Goal: Task Accomplishment & Management: Complete application form

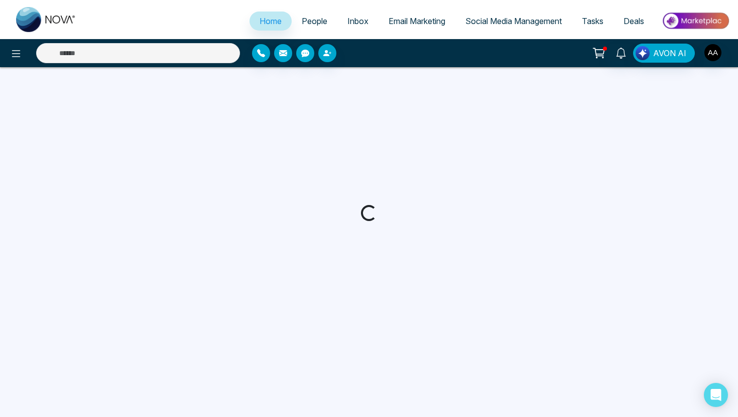
select select "*"
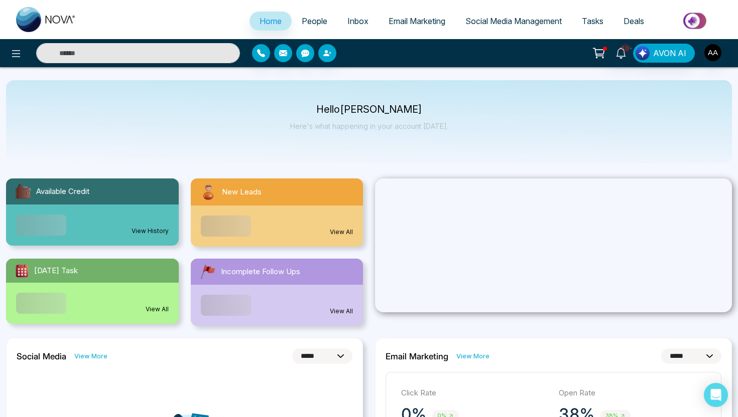
click at [315, 27] on link "People" at bounding box center [315, 21] width 46 height 19
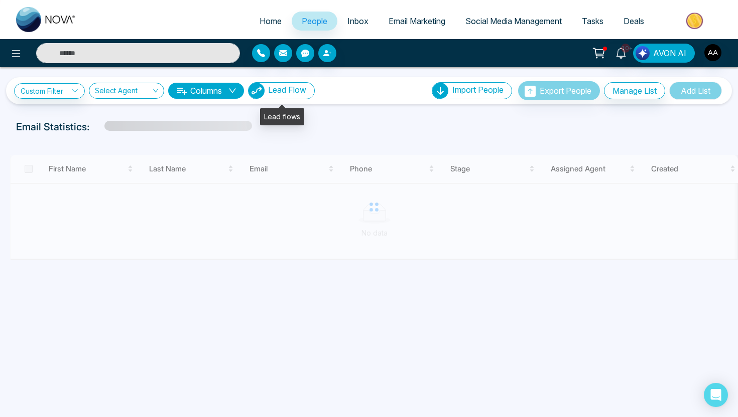
click at [273, 94] on span "Lead Flow" at bounding box center [287, 90] width 38 height 10
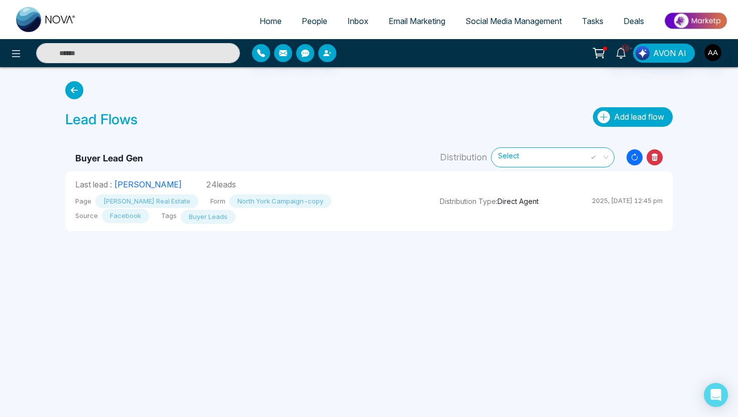
click at [643, 112] on span "Add lead flow" at bounding box center [639, 117] width 50 height 10
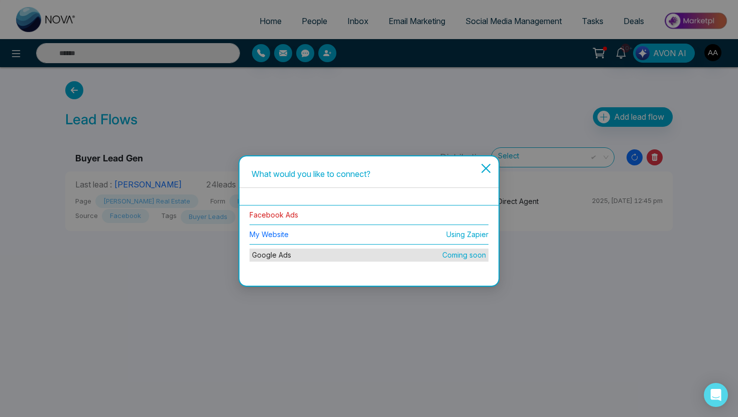
click at [279, 215] on link "Facebook Ads" at bounding box center [273, 215] width 49 height 9
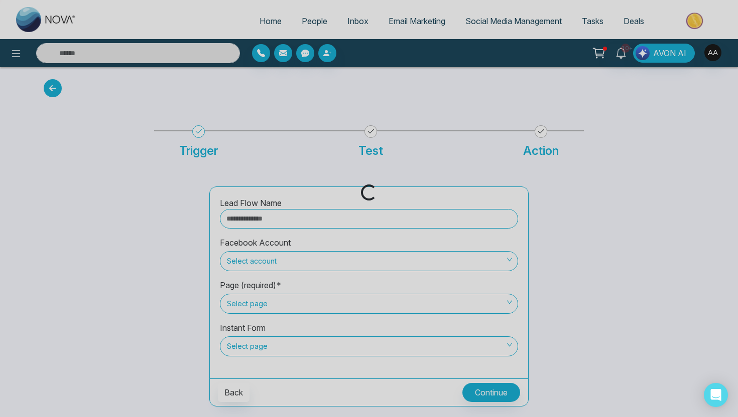
click at [311, 221] on div "Loading..." at bounding box center [369, 208] width 738 height 417
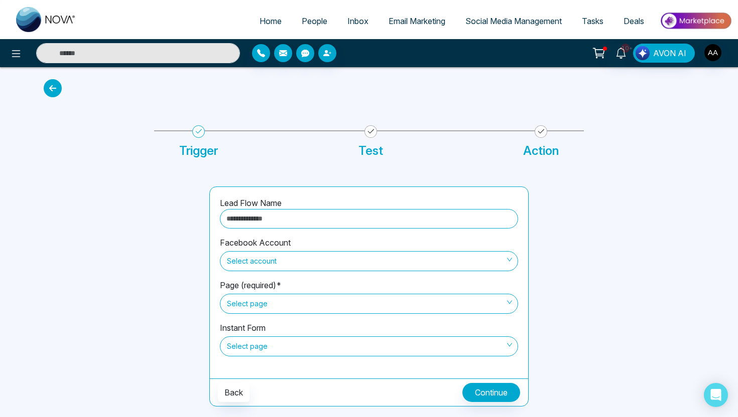
click at [303, 266] on span "Select account" at bounding box center [369, 261] width 284 height 17
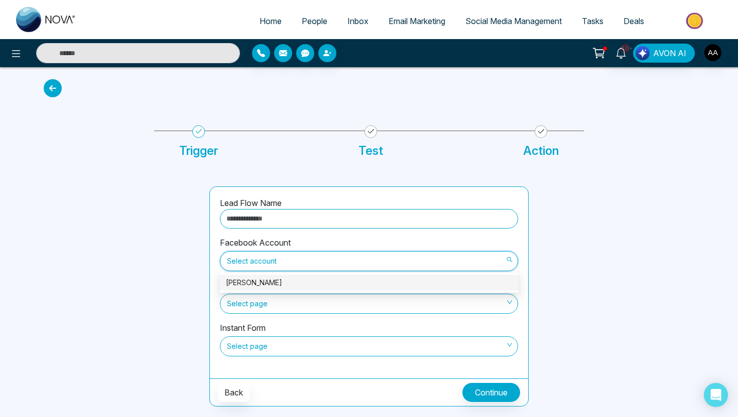
click at [297, 284] on div "[PERSON_NAME]" at bounding box center [369, 282] width 286 height 11
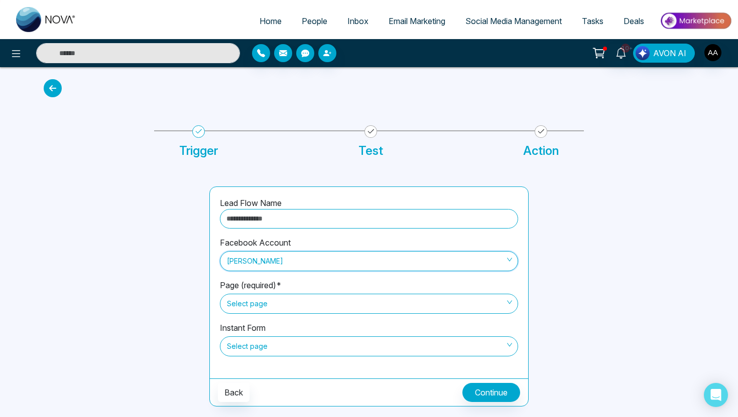
click at [281, 306] on span "Select page" at bounding box center [369, 304] width 284 height 17
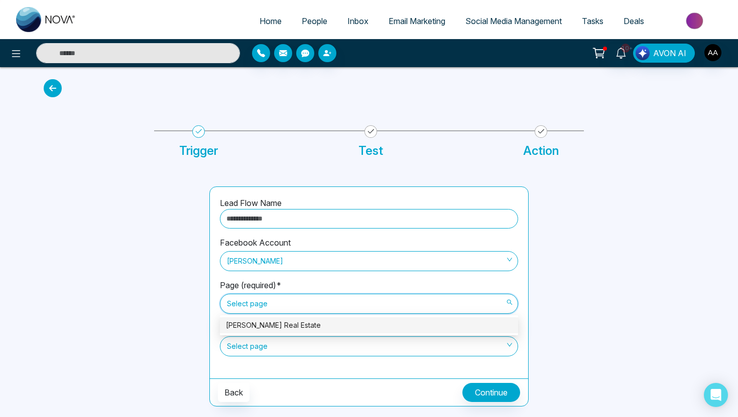
click at [281, 330] on div "[PERSON_NAME] Real Estate" at bounding box center [369, 325] width 286 height 11
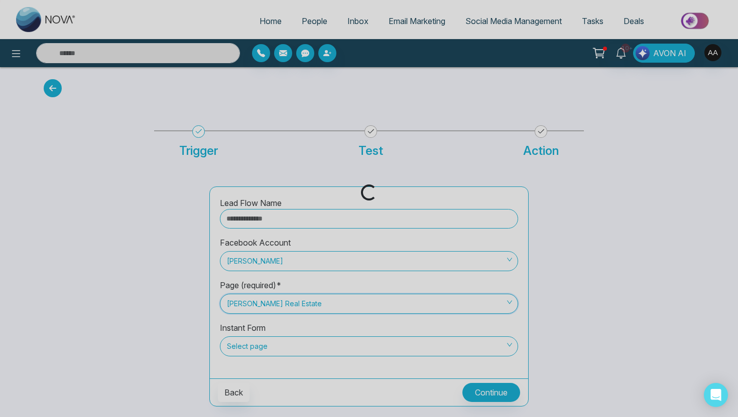
click at [276, 349] on div "Loading..." at bounding box center [369, 208] width 738 height 417
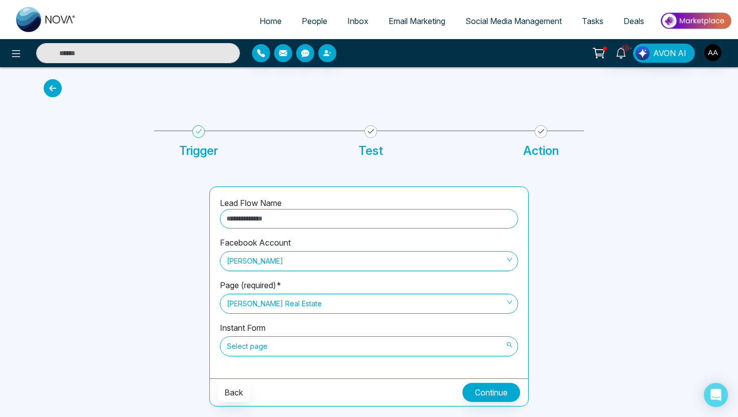
click at [282, 348] on span "Select page" at bounding box center [369, 346] width 284 height 17
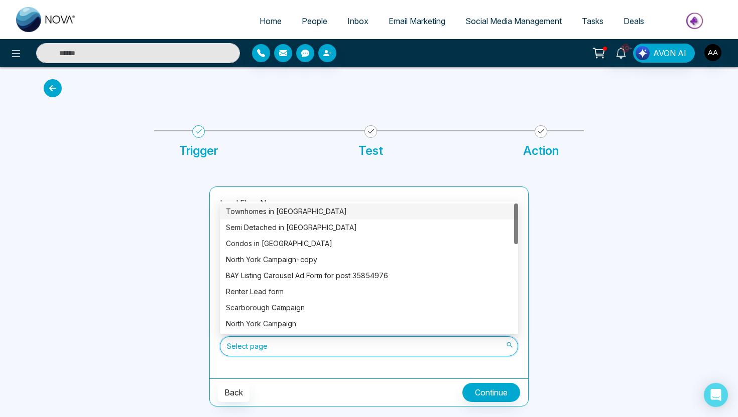
click at [309, 212] on div "Townhomes in [GEOGRAPHIC_DATA]" at bounding box center [369, 211] width 286 height 11
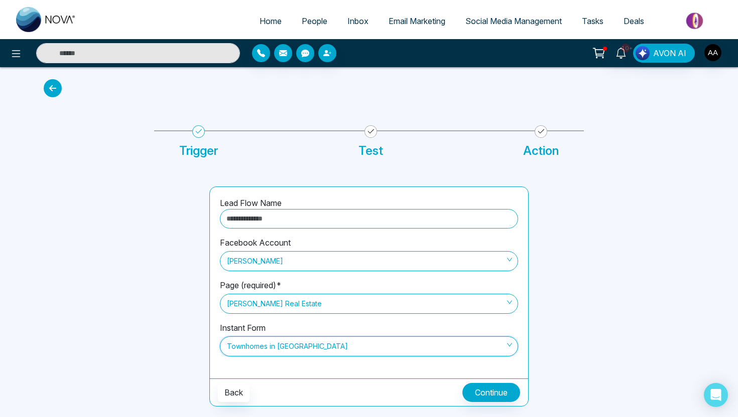
click at [303, 220] on input "text" at bounding box center [369, 219] width 298 height 20
type input "**********"
click at [579, 208] on div at bounding box center [617, 297] width 166 height 220
click at [500, 391] on button "Continue" at bounding box center [491, 392] width 58 height 19
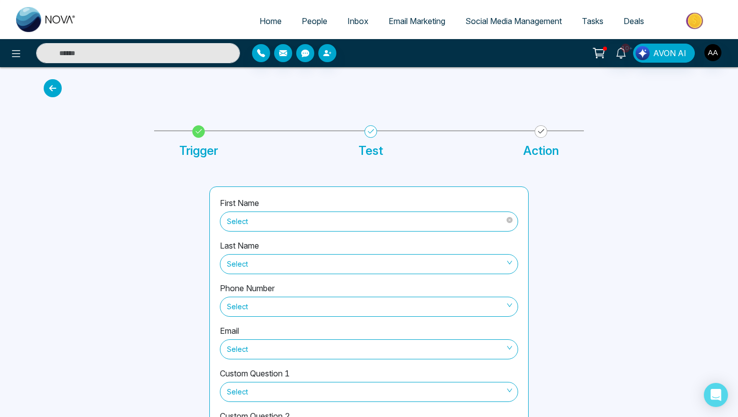
click at [352, 224] on span "Select" at bounding box center [369, 221] width 284 height 17
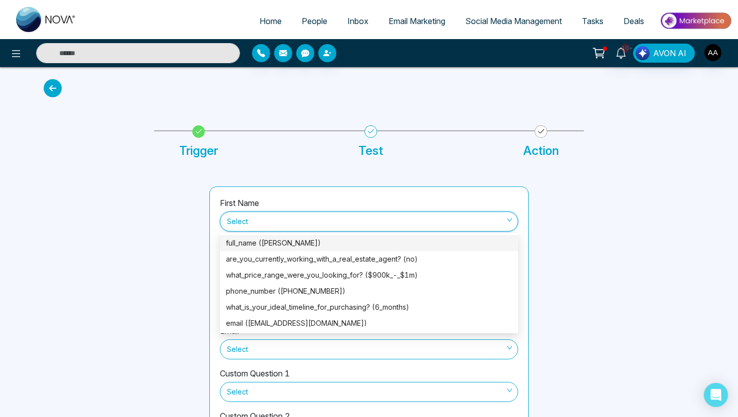
click at [323, 247] on div "full_name (Carlos Castro)" at bounding box center [369, 243] width 286 height 11
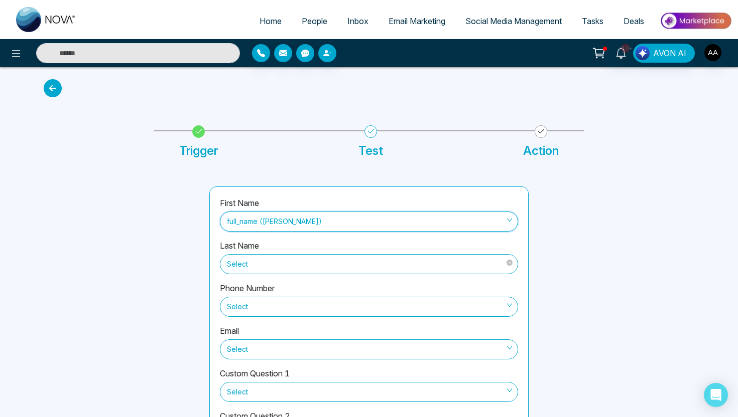
click at [324, 266] on span "Select" at bounding box center [369, 264] width 284 height 17
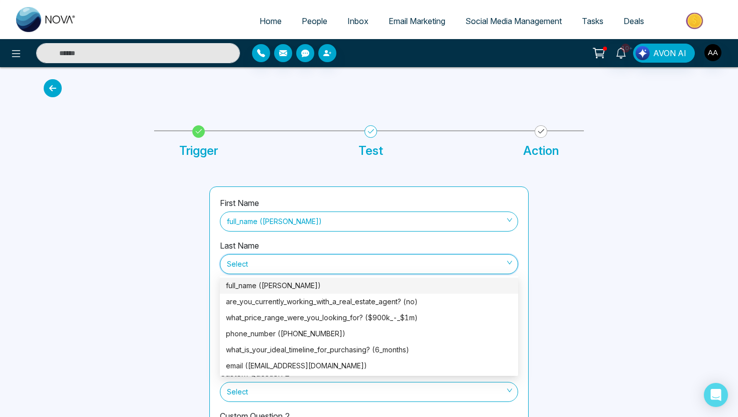
click at [161, 276] on div at bounding box center [121, 326] width 166 height 279
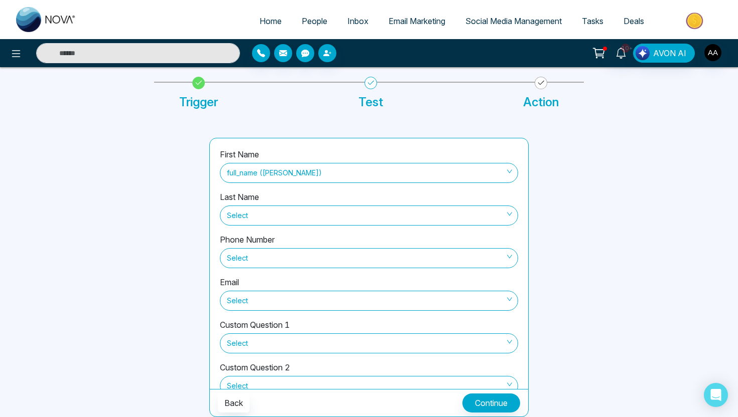
scroll to position [58, 0]
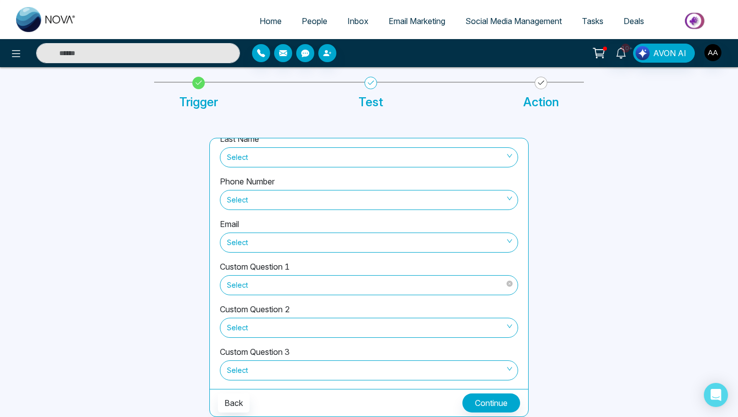
click at [305, 283] on span "Select" at bounding box center [369, 285] width 284 height 17
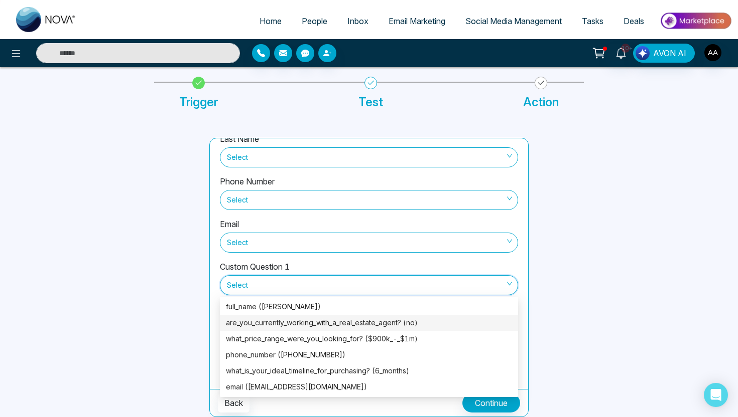
click at [313, 328] on div "are_you_currently_working_with_a_real_estate_agent? (no)" at bounding box center [369, 323] width 286 height 11
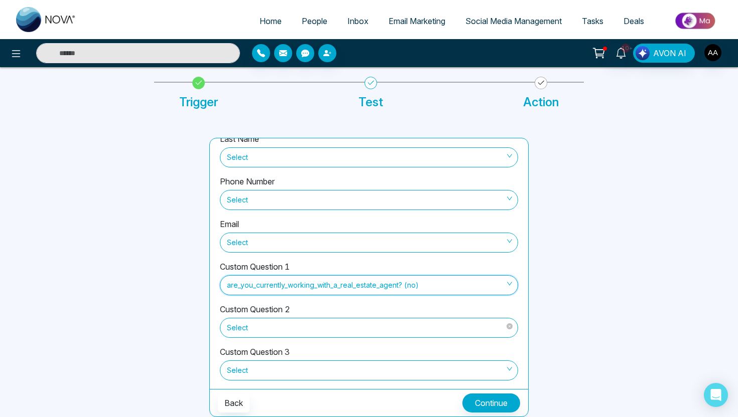
click at [311, 334] on span "Select" at bounding box center [369, 328] width 284 height 17
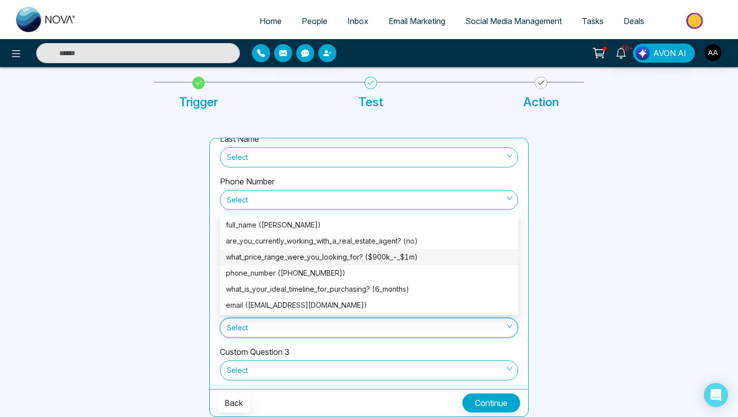
click at [356, 263] on div "what_price_range_were_you_looking_for? ($900k_-_$1m)" at bounding box center [369, 257] width 298 height 16
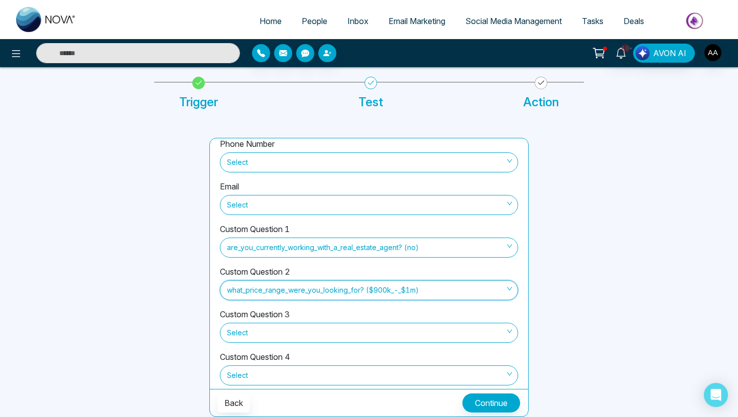
scroll to position [108, 0]
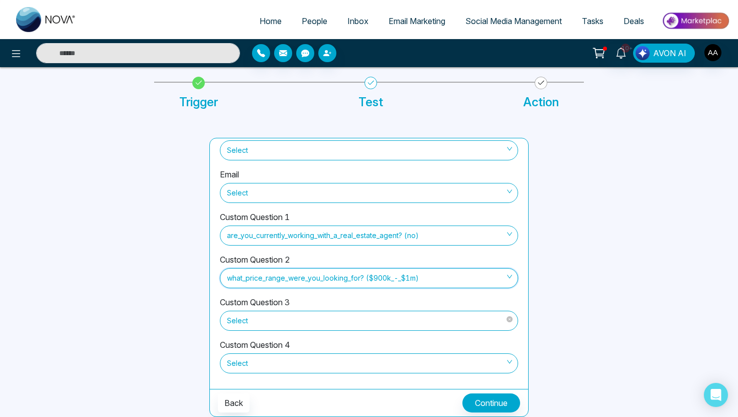
click at [351, 318] on span "Select" at bounding box center [369, 321] width 284 height 17
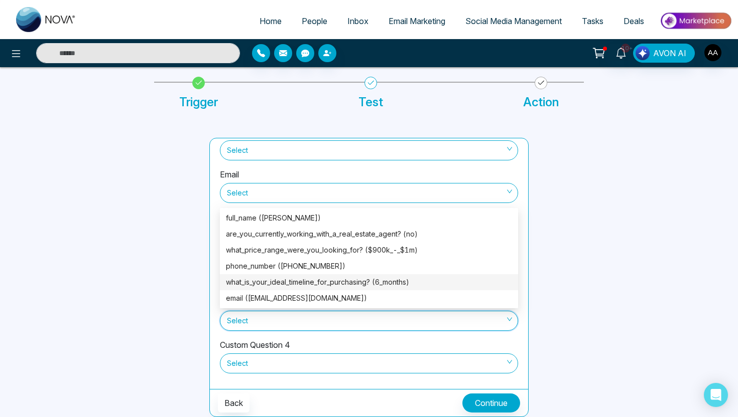
click at [376, 286] on div "what_is_your_ideal_timeline_for_purchasing? (6_months)" at bounding box center [369, 282] width 286 height 11
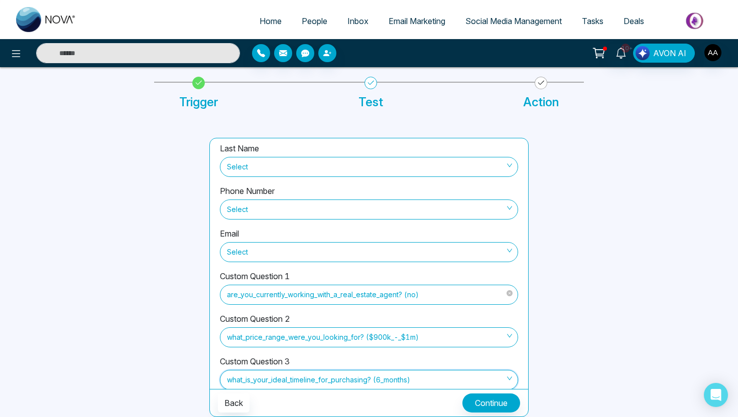
scroll to position [41, 0]
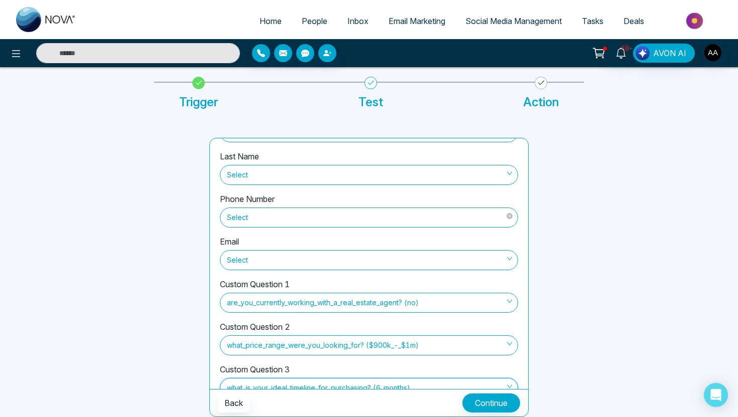
click at [345, 216] on span "Select" at bounding box center [369, 217] width 284 height 17
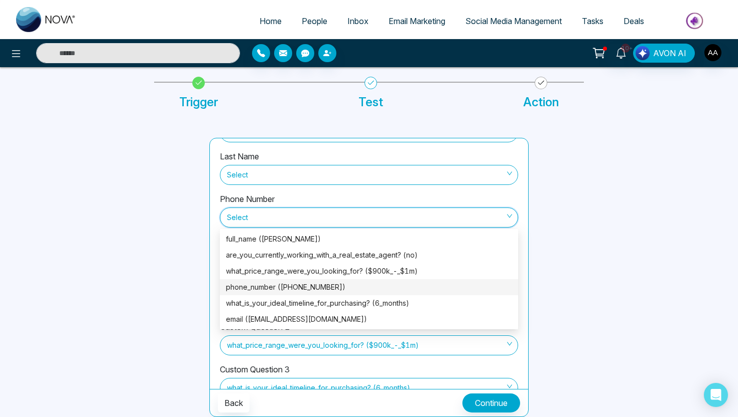
click at [331, 287] on div "phone_number (+14163322787)" at bounding box center [369, 287] width 286 height 11
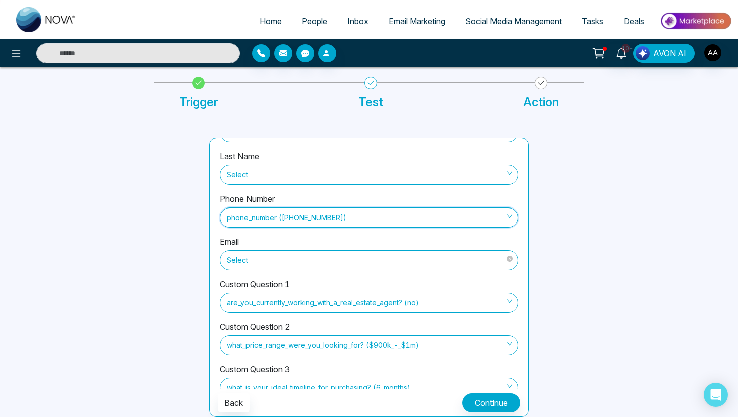
click at [322, 257] on span "Select" at bounding box center [369, 260] width 284 height 17
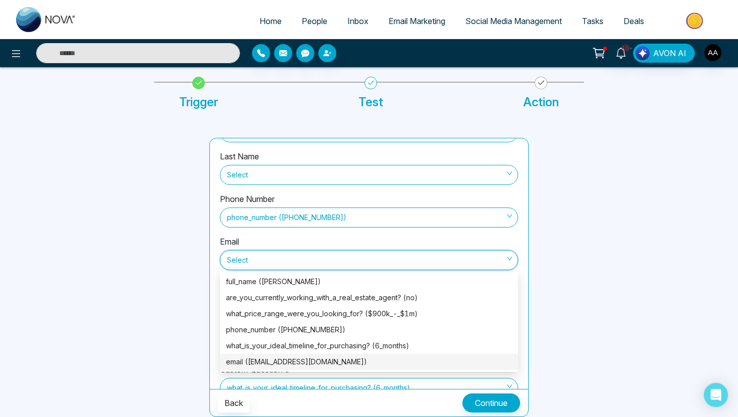
click at [333, 361] on div "email (carloscastro1303@gmail.com)" at bounding box center [369, 362] width 286 height 11
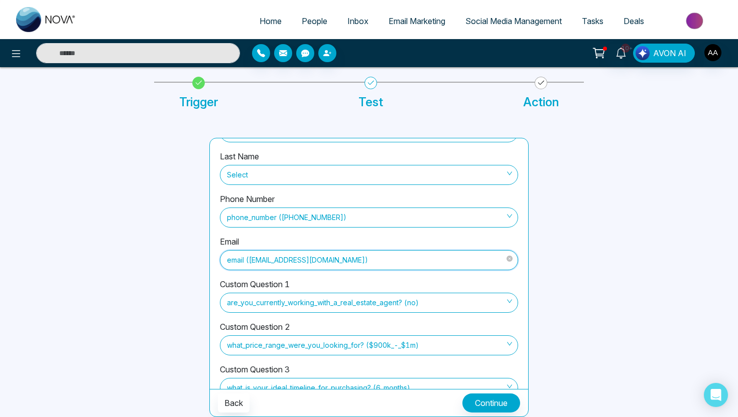
scroll to position [110, 0]
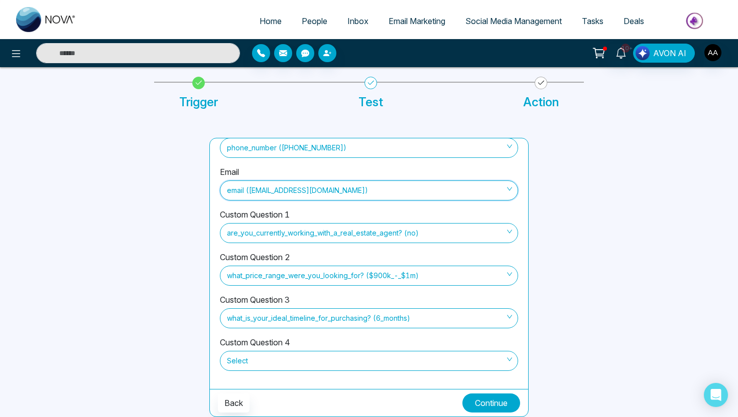
click at [471, 399] on button "Continue" at bounding box center [491, 403] width 58 height 19
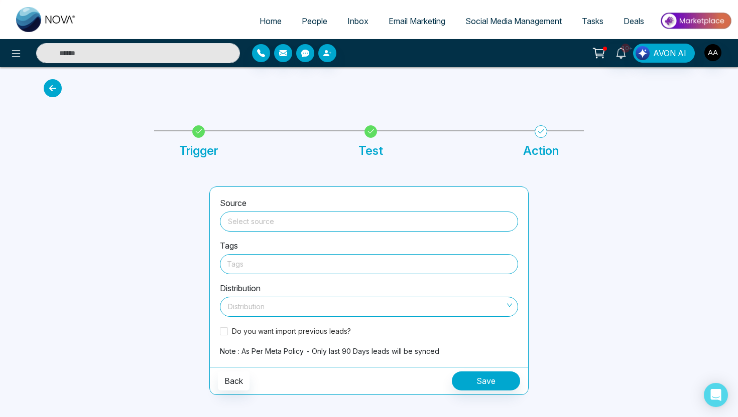
click at [371, 216] on input "search" at bounding box center [369, 219] width 286 height 15
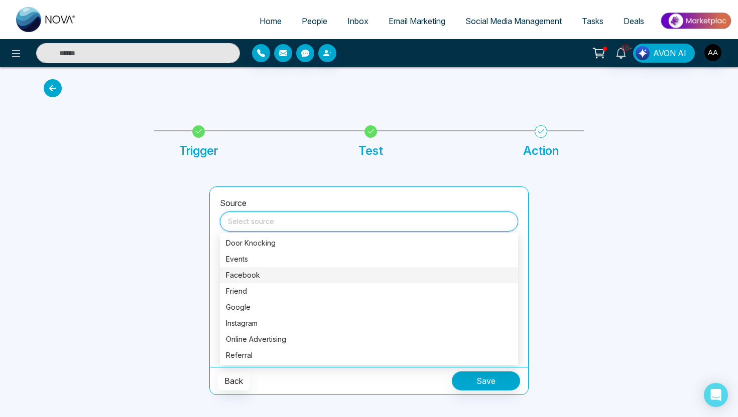
click at [317, 274] on div "Facebook" at bounding box center [369, 275] width 286 height 11
type input "********"
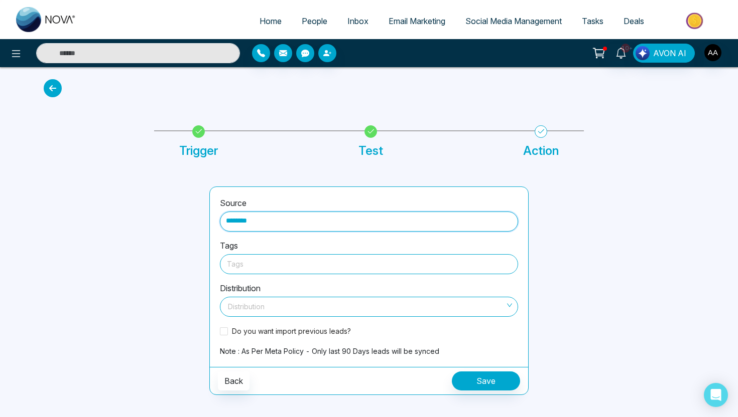
click at [308, 268] on div at bounding box center [369, 264] width 284 height 13
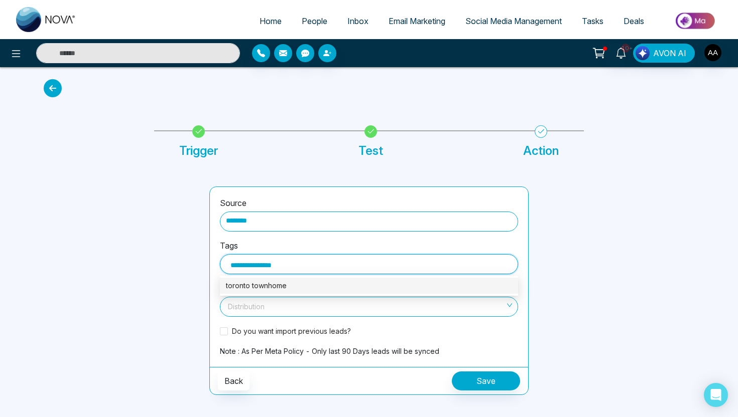
type input "**********"
click at [276, 291] on div "toronto townhomes" at bounding box center [369, 285] width 286 height 11
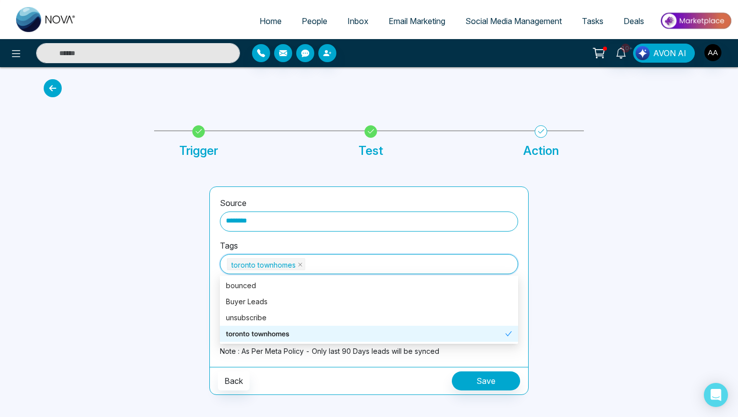
click at [245, 336] on div "toronto townhomes" at bounding box center [365, 334] width 279 height 11
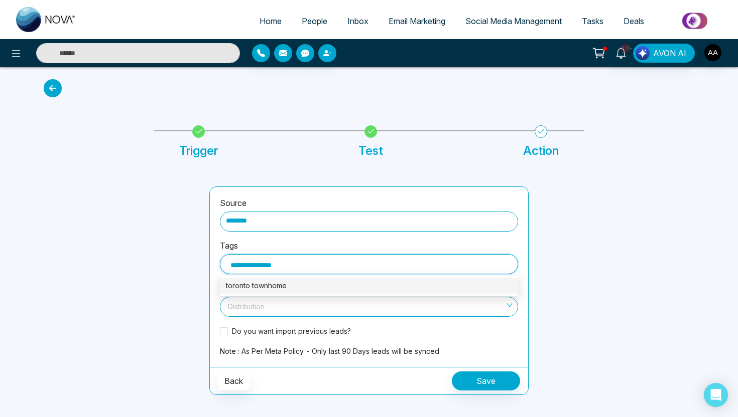
type input "**********"
click at [281, 283] on div "toronto townhomes" at bounding box center [369, 285] width 286 height 11
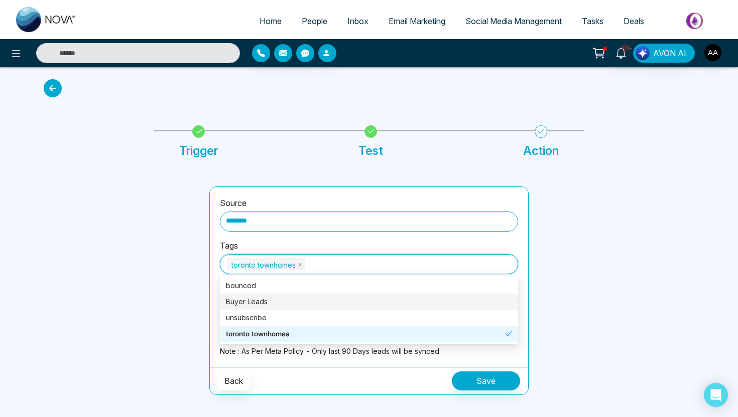
click at [134, 324] on div at bounding box center [121, 291] width 166 height 209
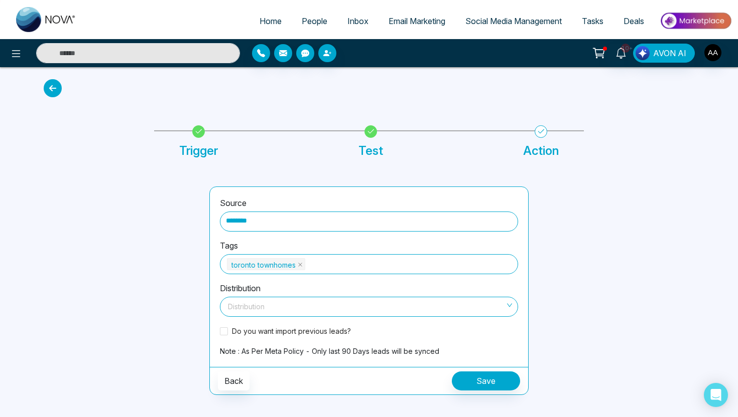
click at [244, 310] on input "search" at bounding box center [365, 305] width 279 height 15
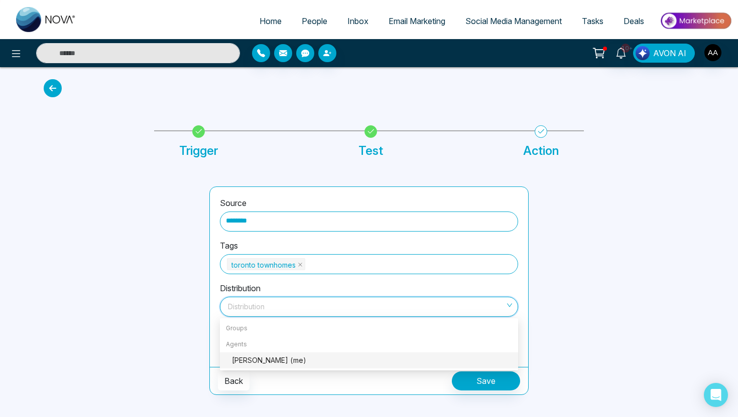
click at [262, 365] on div "Ash Ahluwalia (me)" at bounding box center [372, 360] width 280 height 11
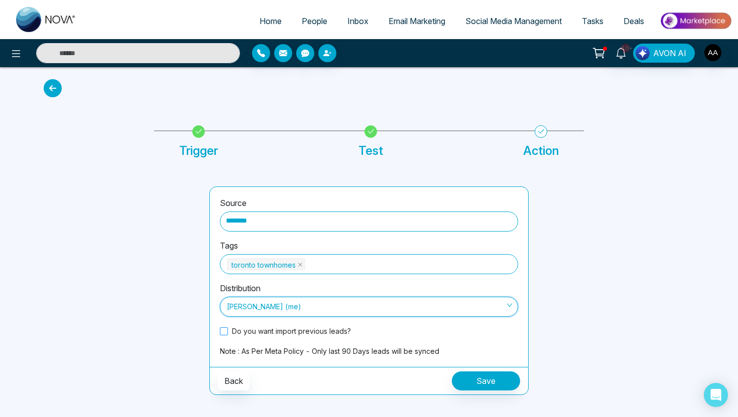
click at [226, 332] on span at bounding box center [224, 332] width 8 height 8
click at [467, 380] on button "Save" at bounding box center [486, 381] width 68 height 19
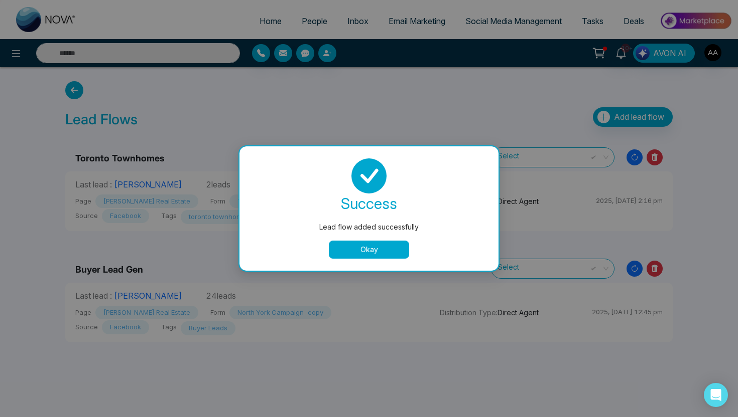
click at [364, 247] on button "Okay" at bounding box center [369, 250] width 80 height 18
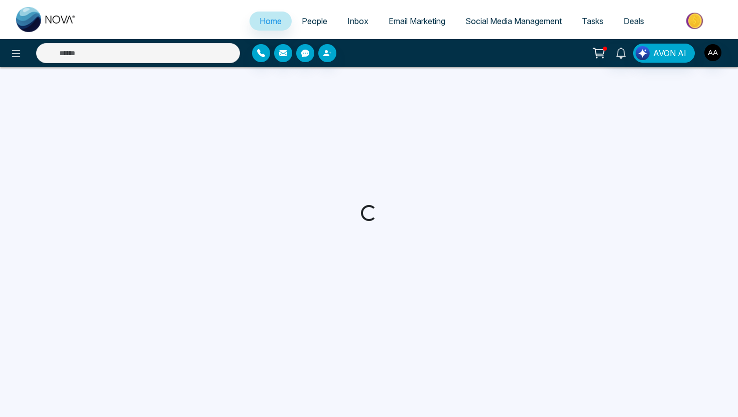
select select "*"
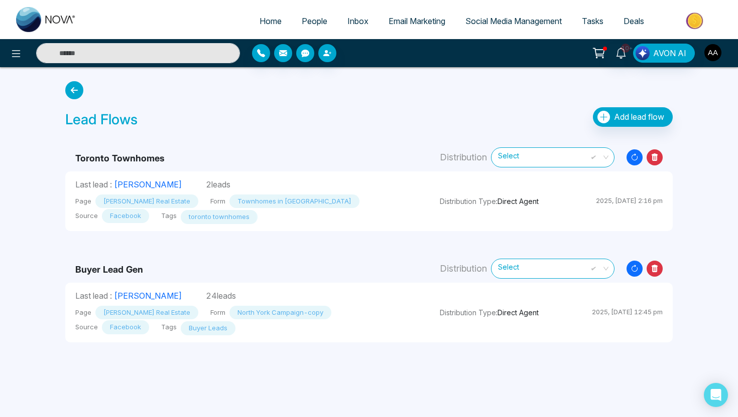
click at [717, 61] on button "button" at bounding box center [713, 53] width 18 height 18
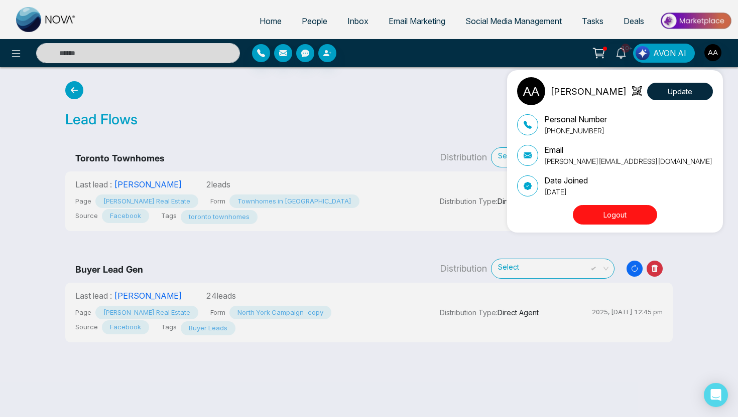
click at [612, 217] on button "Logout" at bounding box center [615, 215] width 84 height 20
